Goal: Check status: Check status

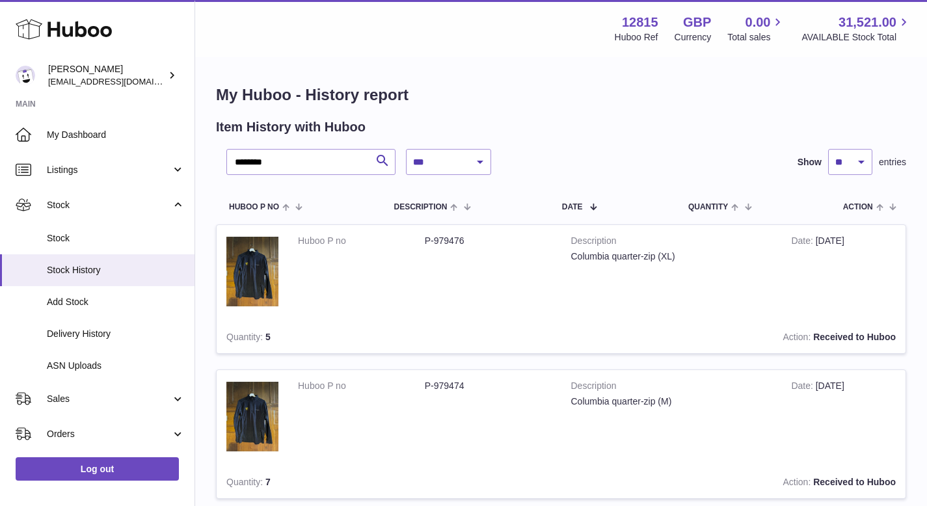
select select "*"
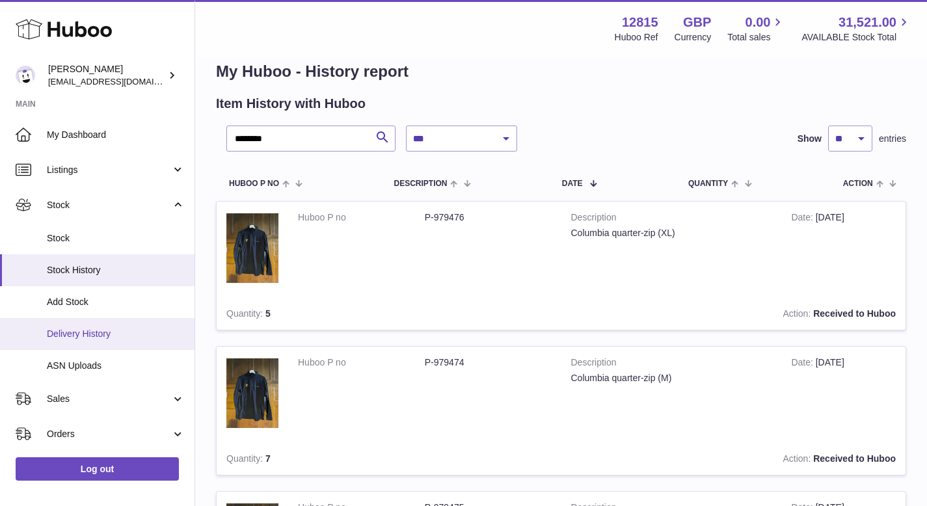
click at [97, 325] on link "Delivery History" at bounding box center [97, 334] width 194 height 32
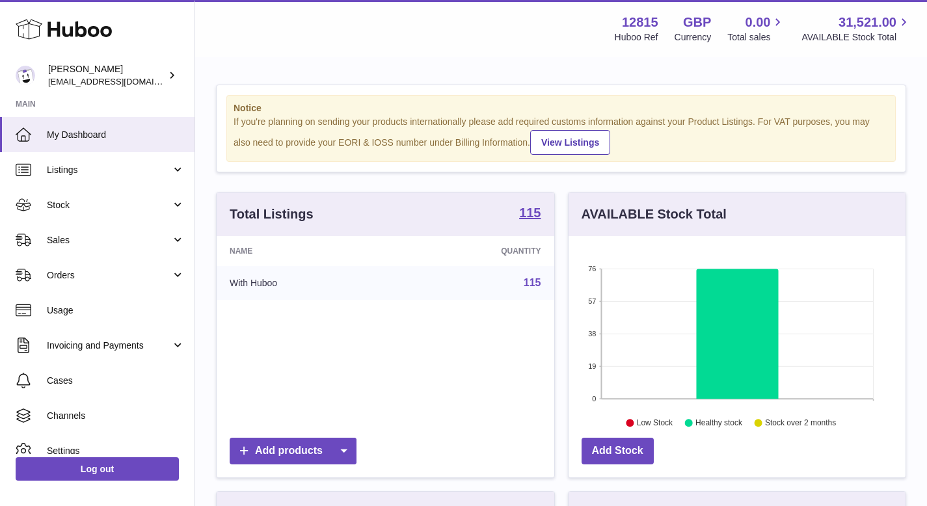
scroll to position [203, 337]
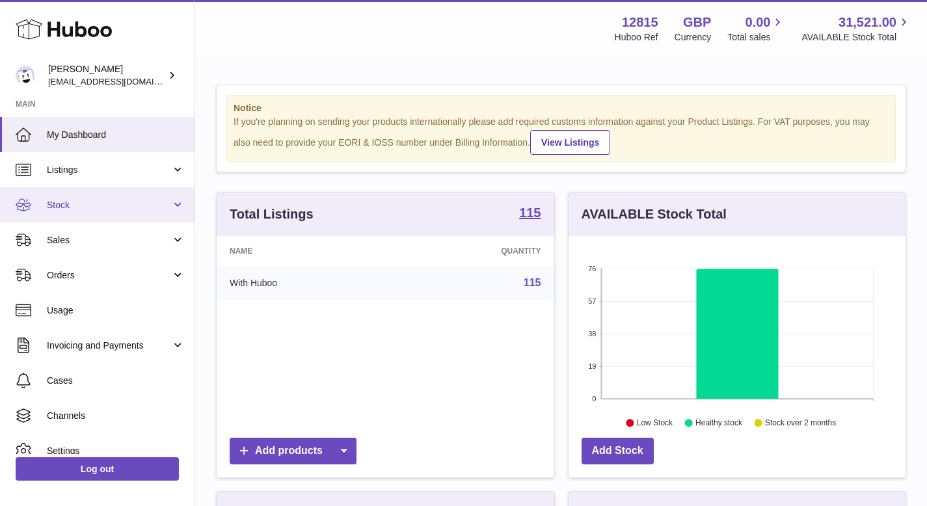
click at [88, 204] on span "Stock" at bounding box center [109, 205] width 124 height 12
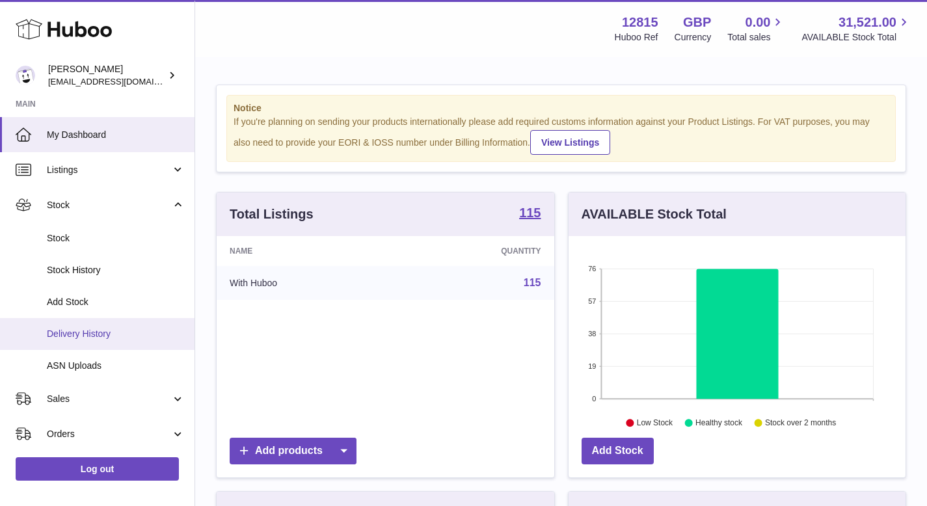
click at [87, 325] on link "Delivery History" at bounding box center [97, 334] width 194 height 32
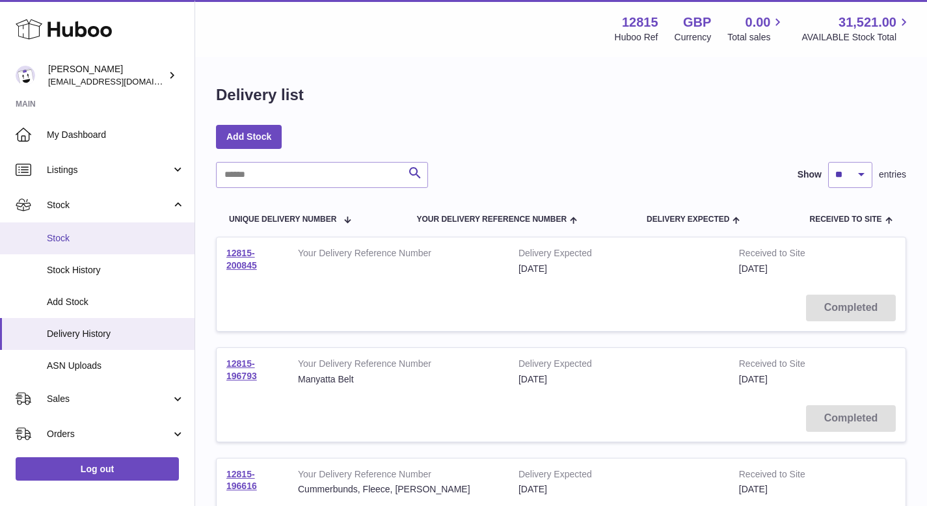
click at [118, 241] on span "Stock" at bounding box center [116, 238] width 138 height 12
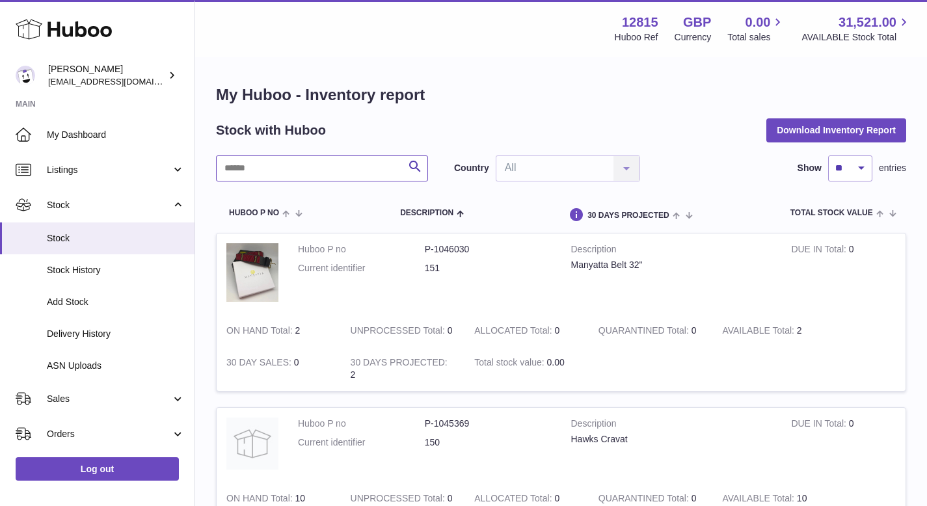
click at [315, 168] on input "text" at bounding box center [322, 168] width 212 height 26
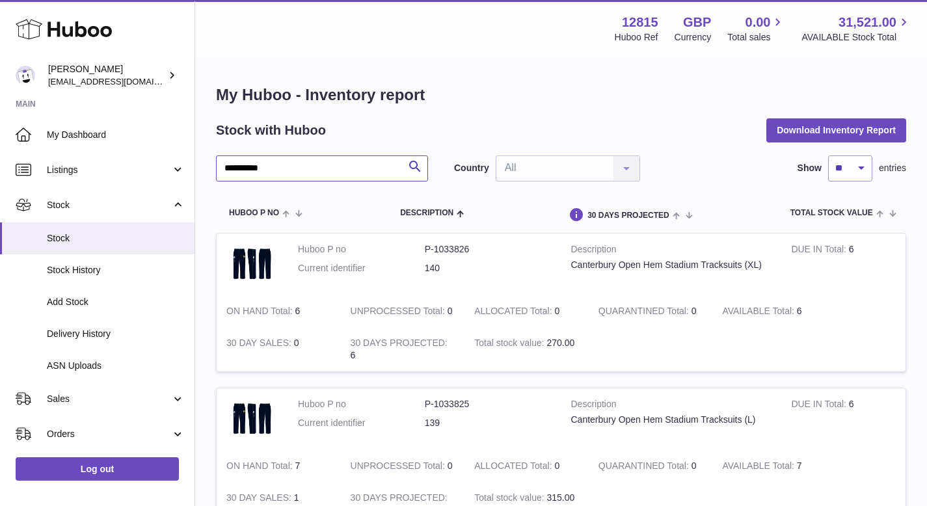
type input "**********"
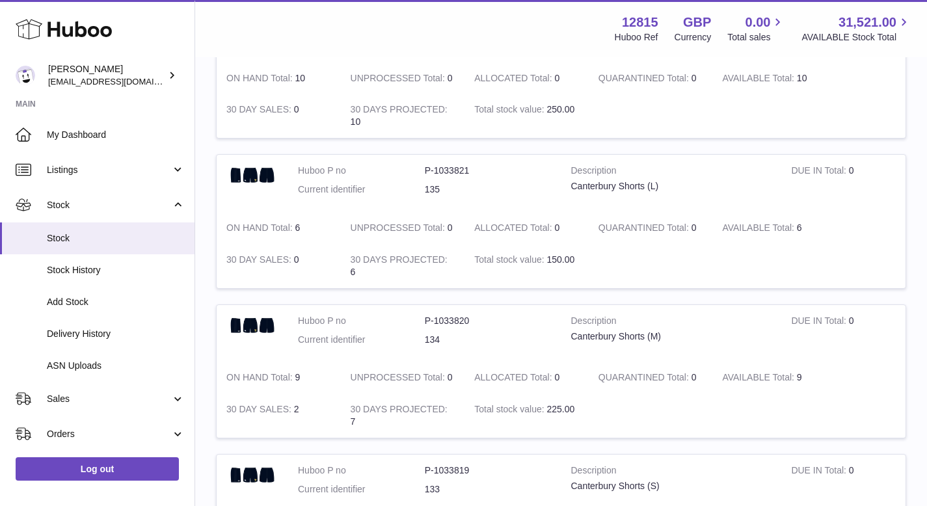
scroll to position [839, 0]
